Goal: Information Seeking & Learning: Learn about a topic

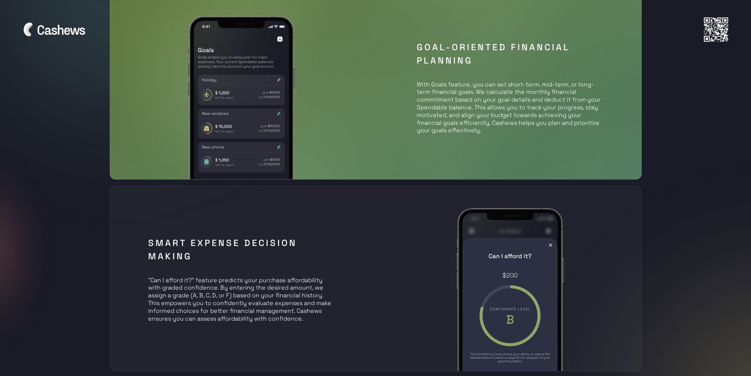
scroll to position [1071, 0]
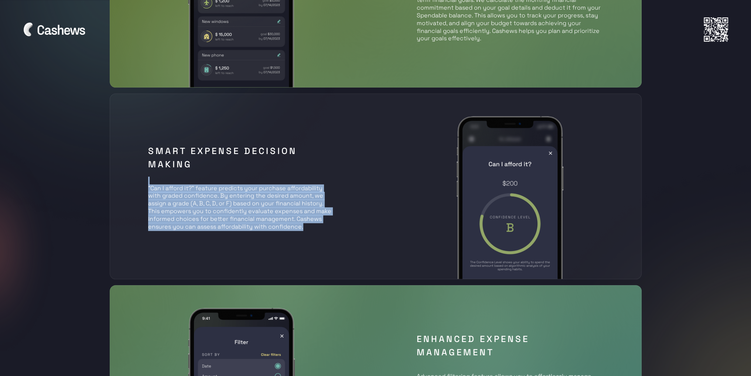
drag, startPoint x: 170, startPoint y: 188, endPoint x: 315, endPoint y: 223, distance: 148.8
click at [315, 223] on div "Smart Expense Decision Making "Can I afford it?" feature predicts your purchase…" at bounding box center [241, 187] width 198 height 96
click at [315, 223] on p ""Can I afford it?" feature predicts your purchase affordability with graded con…" at bounding box center [241, 204] width 186 height 54
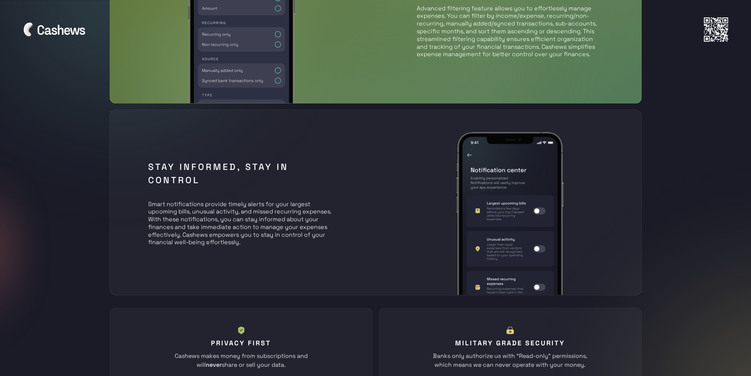
scroll to position [1515, 0]
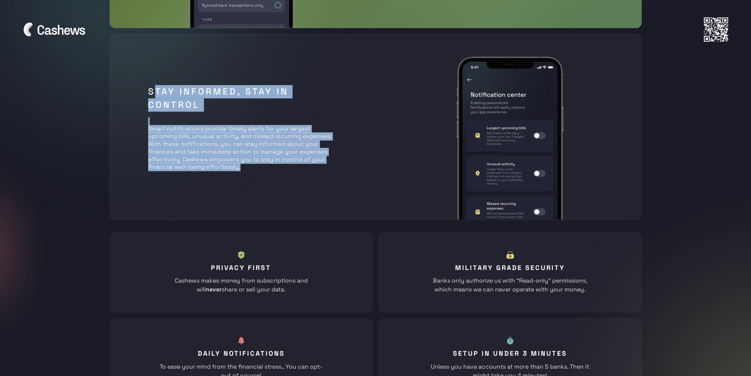
drag, startPoint x: 157, startPoint y: 76, endPoint x: 359, endPoint y: 194, distance: 234.3
click at [359, 194] on div "Stay Informed, Stay in Control Smart notifications provide timely alerts for yo…" at bounding box center [376, 127] width 532 height 186
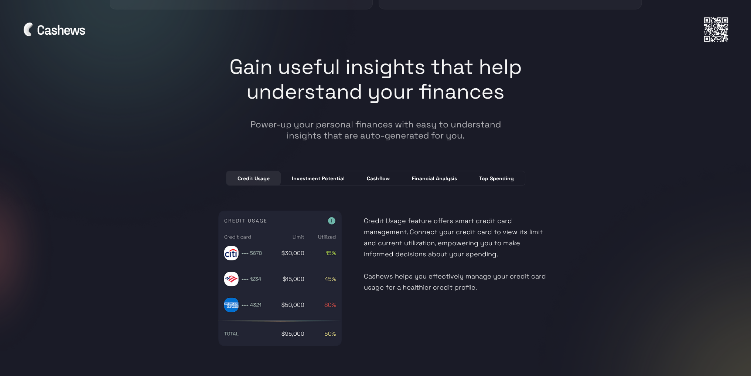
scroll to position [1921, 0]
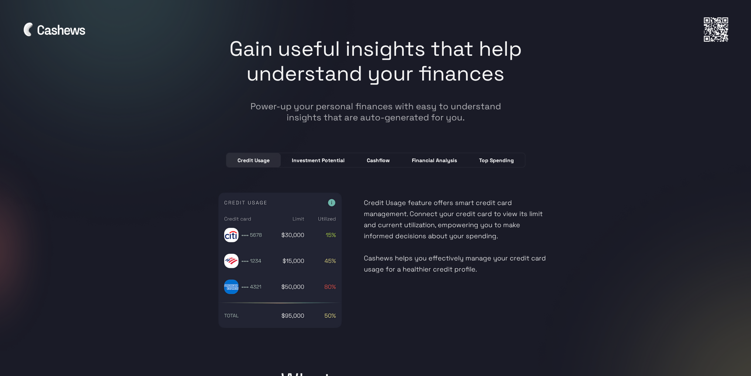
click at [318, 157] on div "Investment Potential" at bounding box center [318, 160] width 53 height 7
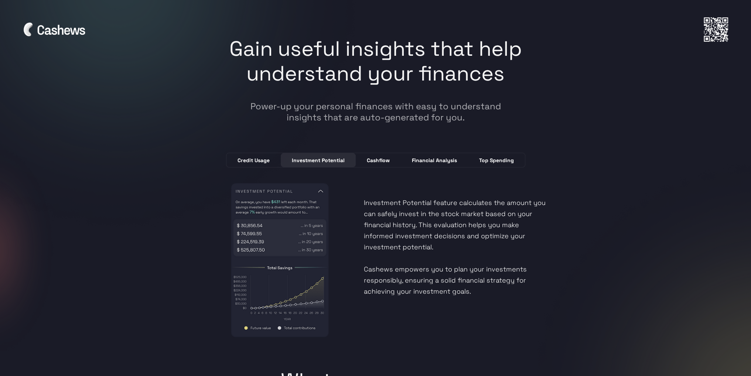
click at [390, 160] on link "Cashflow" at bounding box center [378, 160] width 45 height 14
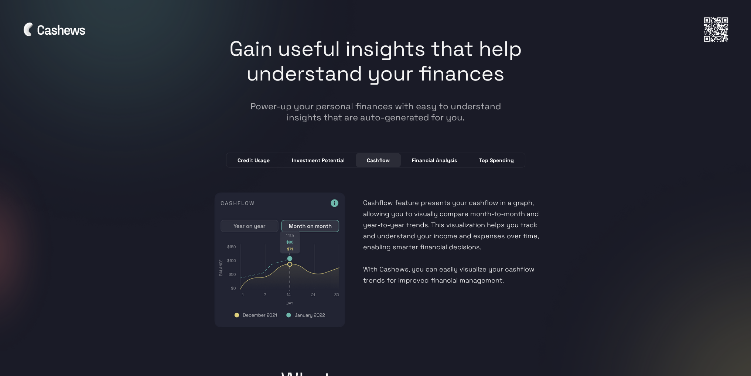
click at [425, 159] on div "Financial Analysis" at bounding box center [434, 160] width 45 height 7
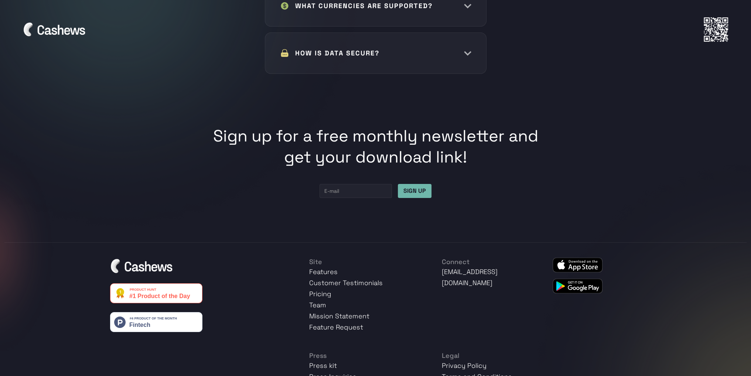
scroll to position [3740, 0]
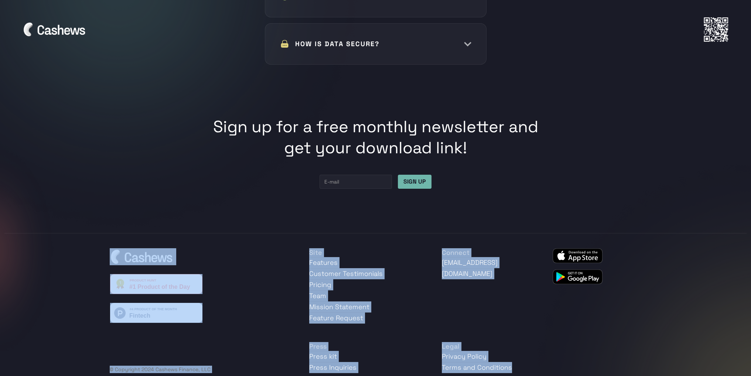
drag, startPoint x: 281, startPoint y: 238, endPoint x: 604, endPoint y: 373, distance: 350.2
click at [604, 373] on div "Connect hello@cashews.finance Site Features Customer Testimonials Pricing Team …" at bounding box center [375, 310] width 742 height 155
click at [601, 357] on div "Connect hello@cashews.finance Site Features Customer Testimonials Pricing Team …" at bounding box center [376, 310] width 532 height 125
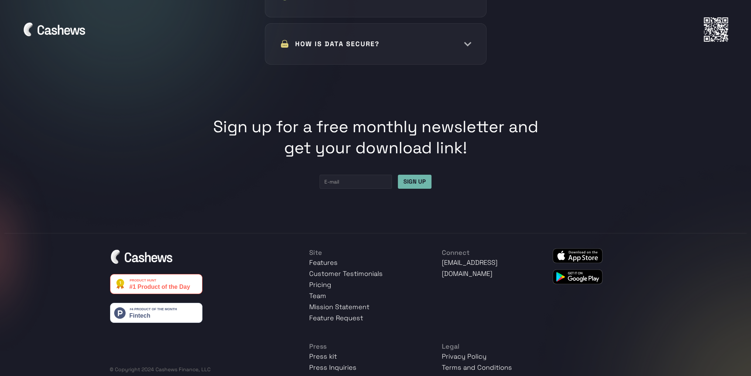
click at [323, 291] on link "Team" at bounding box center [317, 295] width 17 height 8
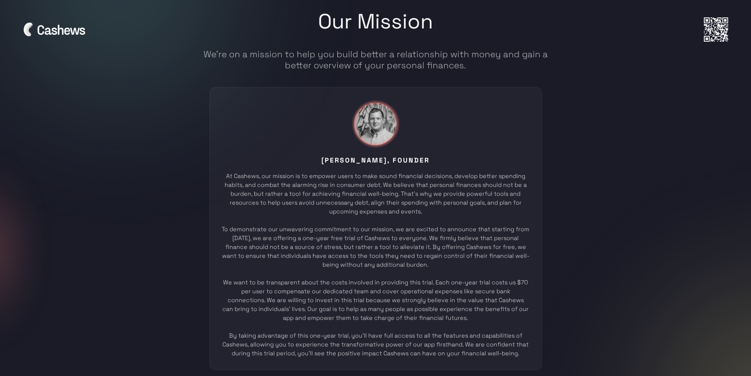
scroll to position [2583, 0]
